Goal: Navigation & Orientation: Find specific page/section

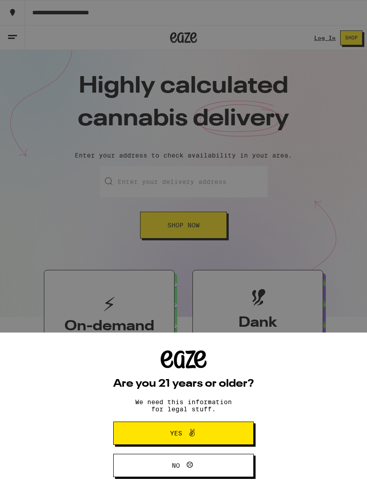
click at [21, 32] on div "Are you 21 years or older? We need this information for legal stuff. Yes No" at bounding box center [183, 247] width 367 height 495
click at [234, 435] on button "Yes" at bounding box center [183, 432] width 140 height 23
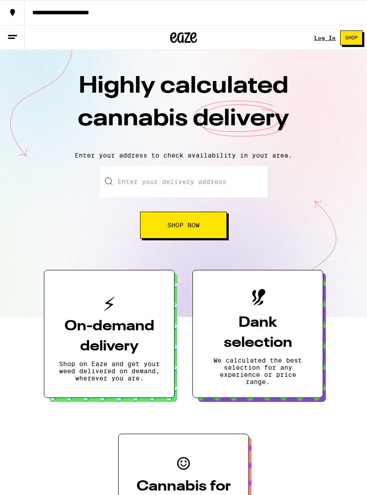
click at [19, 32] on button at bounding box center [12, 38] width 25 height 25
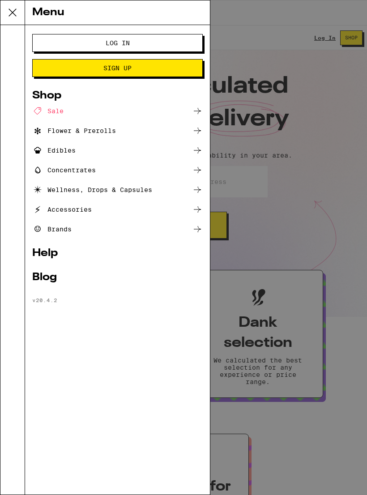
click at [312, 221] on div "Menu Log In Sign Up Shop Sale Flower & Prerolls Edibles Concentrates Wellness, …" at bounding box center [183, 247] width 367 height 495
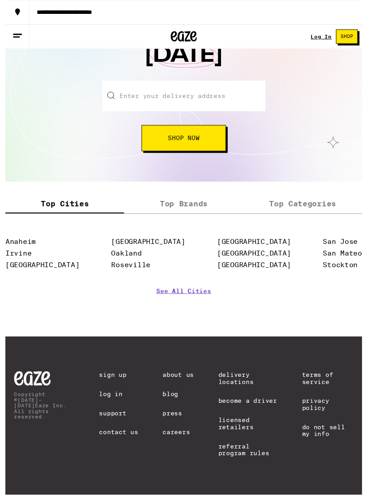
scroll to position [1436, 0]
click at [179, 441] on link "Careers" at bounding box center [178, 444] width 32 height 7
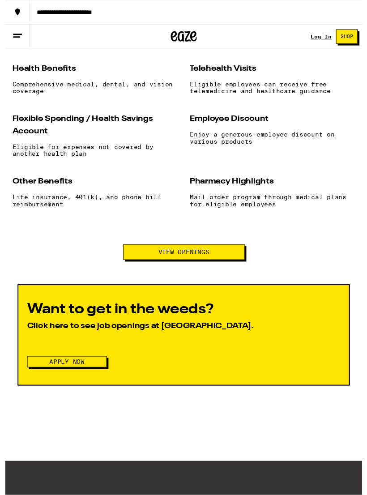
click at [219, 268] on button "View Openings" at bounding box center [183, 259] width 125 height 16
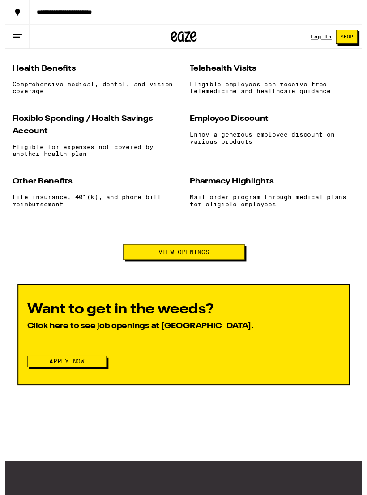
scroll to position [790, 0]
